Goal: Find specific page/section: Find specific page/section

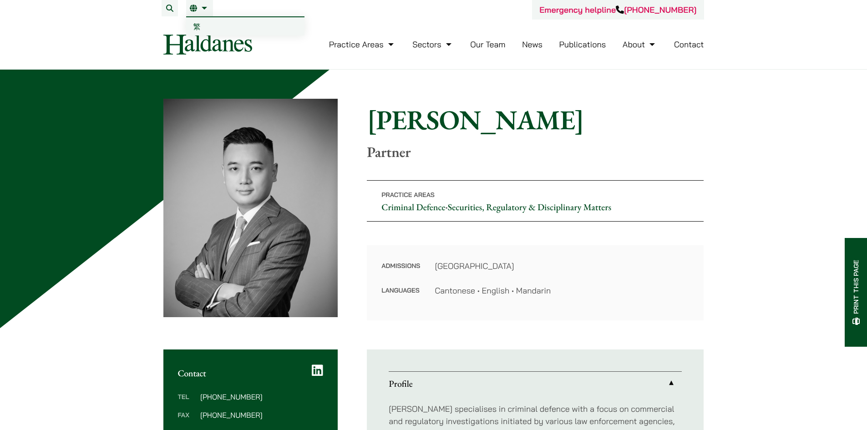
click at [204, 25] on link "繁" at bounding box center [245, 26] width 118 height 18
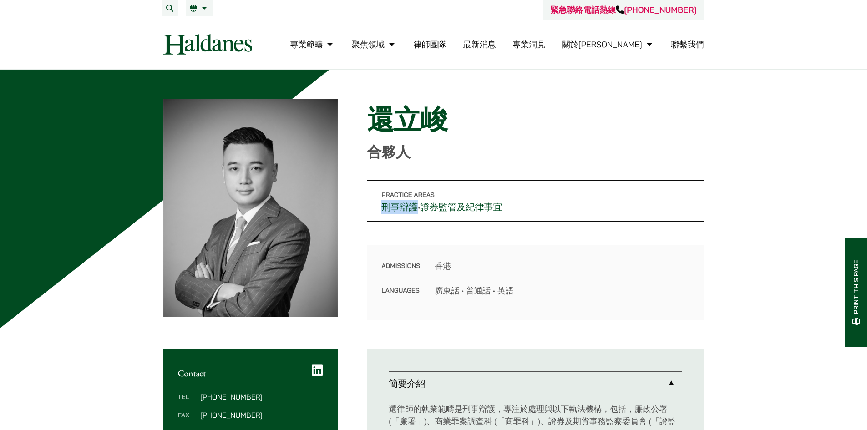
drag, startPoint x: 379, startPoint y: 207, endPoint x: 417, endPoint y: 208, distance: 37.8
click at [417, 208] on p "Practice Areas 刑事辯護 • 證券監管及紀律事宜" at bounding box center [535, 200] width 337 height 41
copy link "刑事辯護"
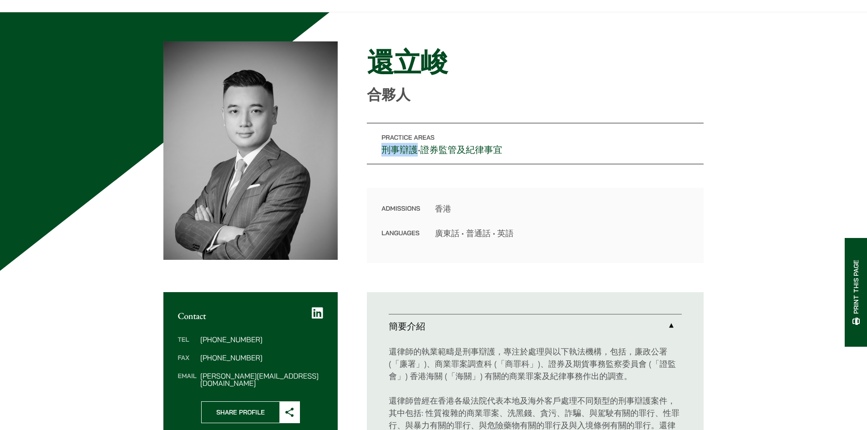
scroll to position [45, 0]
